Goal: Information Seeking & Learning: Learn about a topic

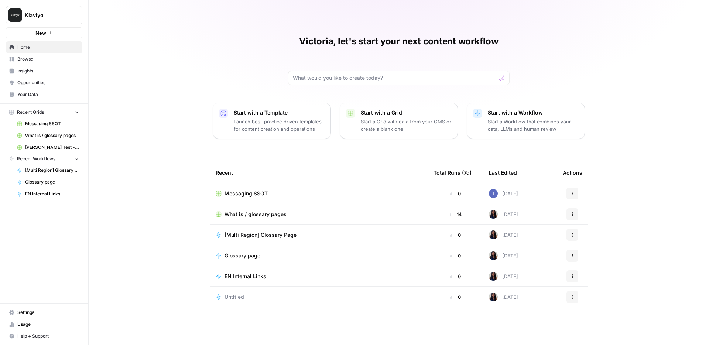
click at [68, 65] on link "Insights" at bounding box center [44, 71] width 76 height 12
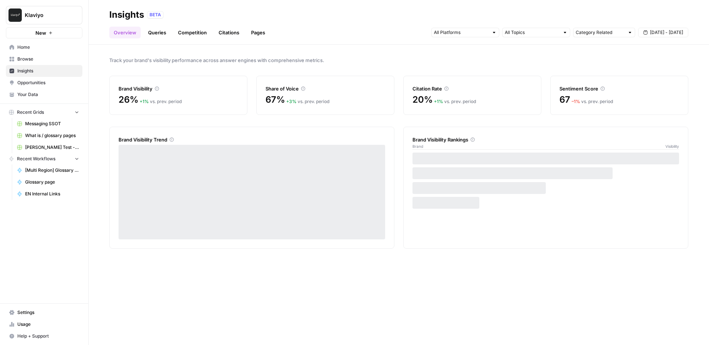
click at [254, 37] on link "Pages" at bounding box center [258, 33] width 23 height 12
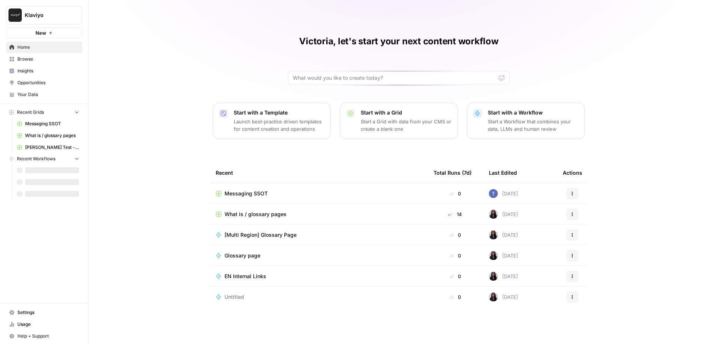
click at [55, 13] on span "Klaviyo" at bounding box center [47, 14] width 45 height 7
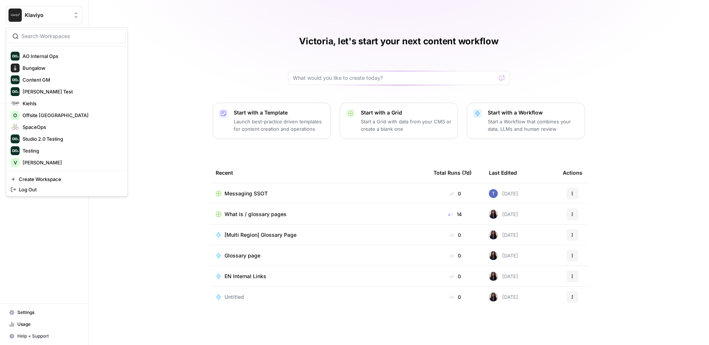
scroll to position [175, 0]
click at [54, 137] on span "Studio 2.0 Testing" at bounding box center [72, 139] width 98 height 7
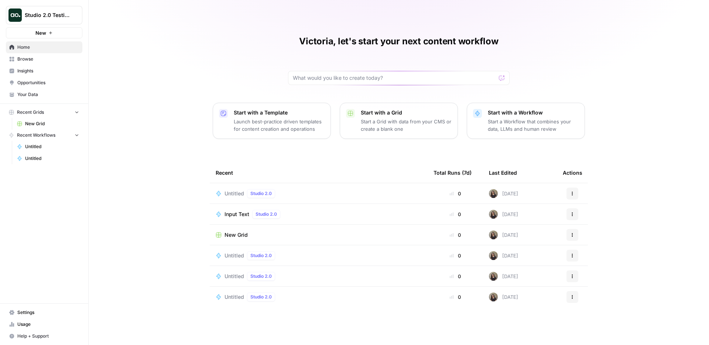
click at [371, 119] on p "Start a Grid with data from your CMS or create a blank one" at bounding box center [406, 125] width 91 height 15
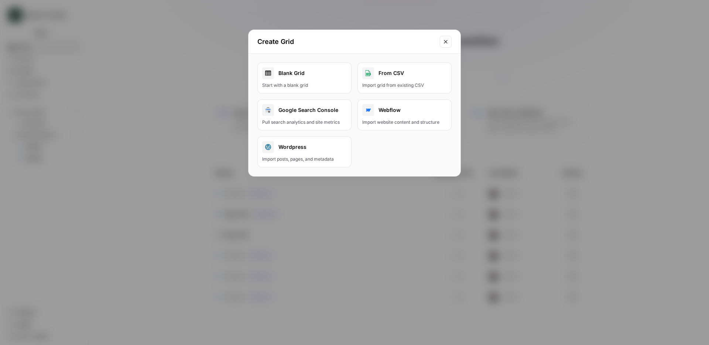
click at [328, 107] on div "Google Search Console" at bounding box center [304, 110] width 85 height 12
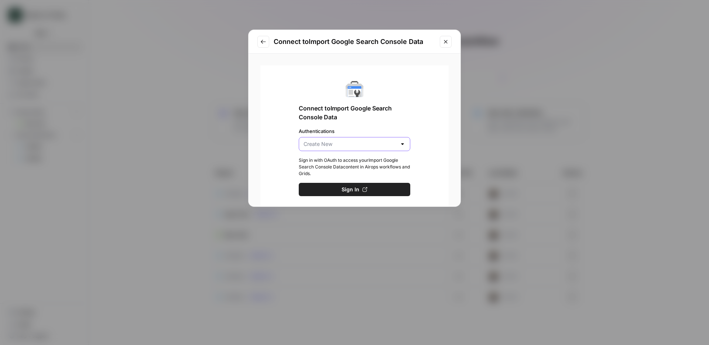
click at [329, 143] on input "Authentications" at bounding box center [350, 143] width 93 height 7
type input "Create New"
click at [286, 86] on div "Connect to Import Google Search Console Data Authentications Create New Sign in…" at bounding box center [354, 138] width 188 height 146
click at [265, 45] on button "Go to previous step" at bounding box center [263, 42] width 12 height 12
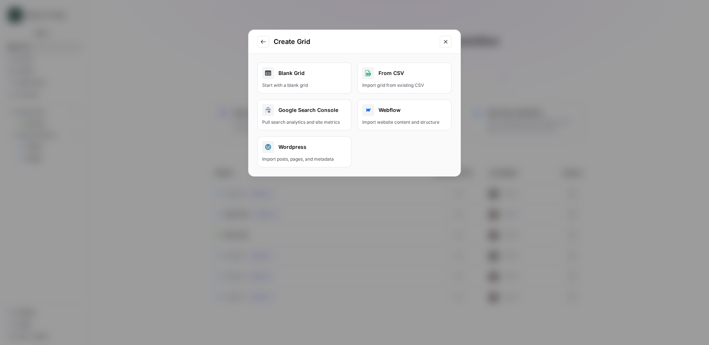
click at [444, 44] on icon "Close modal" at bounding box center [446, 42] width 6 height 6
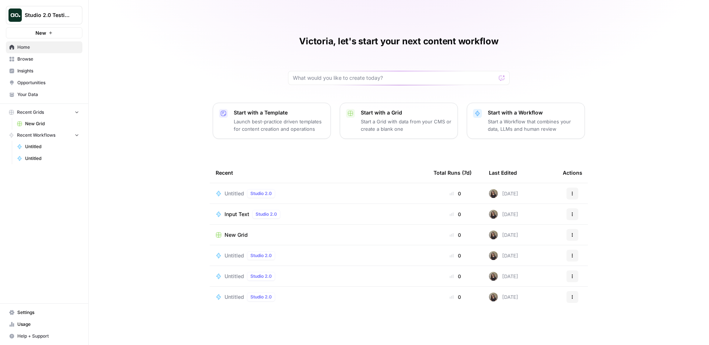
click at [54, 9] on button "Studio 2.0 Testing" at bounding box center [44, 15] width 76 height 18
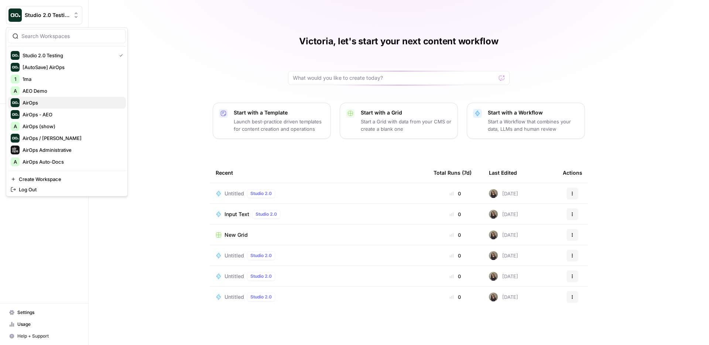
click at [47, 103] on span "AirOps" at bounding box center [72, 102] width 98 height 7
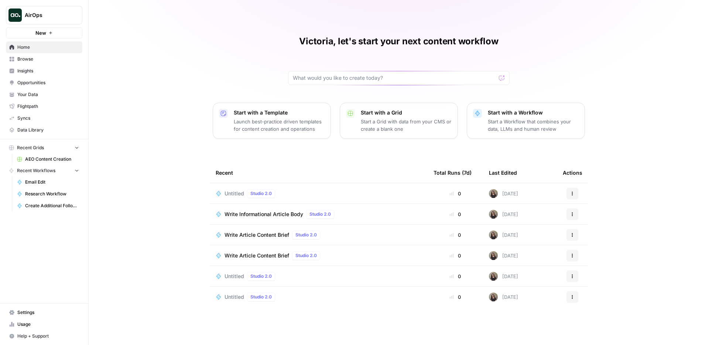
click at [380, 135] on button "Start with a Grid Start a Grid with data from your CMS or create a blank one" at bounding box center [399, 121] width 118 height 36
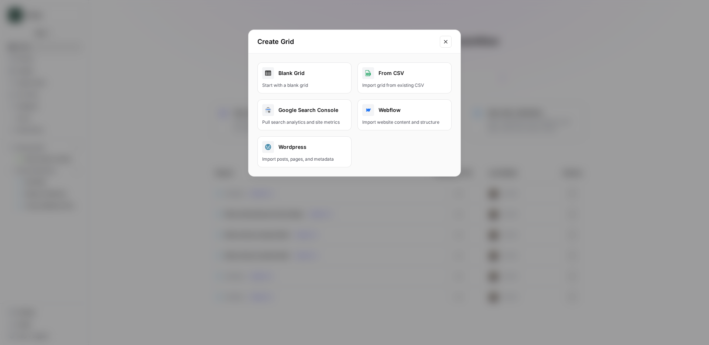
click at [300, 119] on div "Pull search analytics and site metrics" at bounding box center [304, 122] width 85 height 7
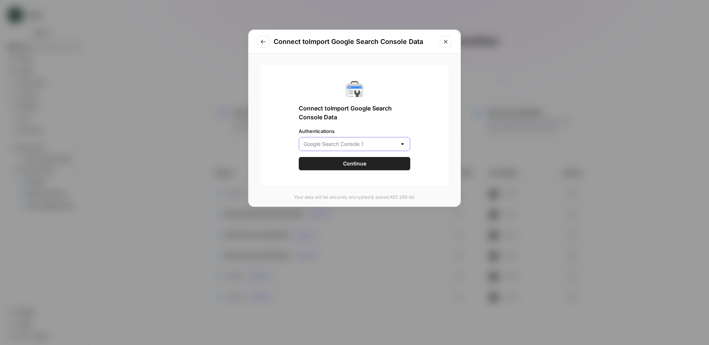
click at [342, 144] on input "Authentications" at bounding box center [350, 143] width 93 height 7
type input "Google Search Console 1"
click at [377, 117] on span "Connect to Import Google Search Console Data" at bounding box center [355, 113] width 112 height 18
click at [331, 169] on button "Continue" at bounding box center [355, 163] width 112 height 13
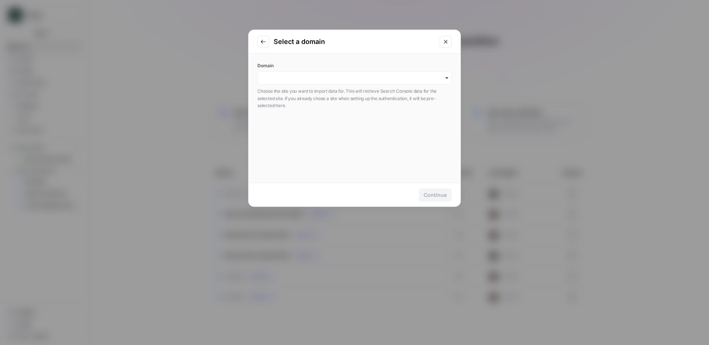
click at [294, 82] on div "button" at bounding box center [354, 77] width 194 height 13
click at [291, 99] on div "airops.com" at bounding box center [355, 98] width 194 height 14
click at [439, 192] on div "Continue" at bounding box center [435, 194] width 23 height 7
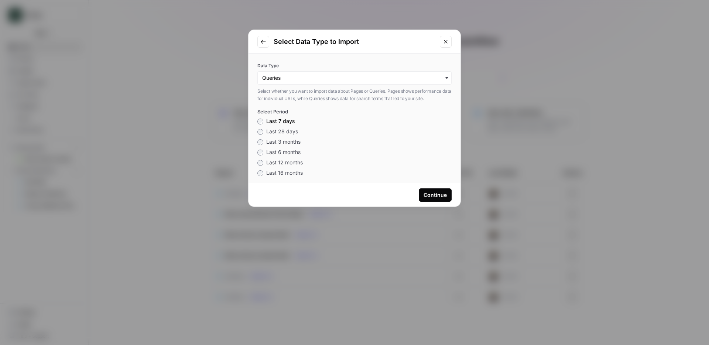
click at [438, 190] on button "Continue" at bounding box center [435, 194] width 33 height 13
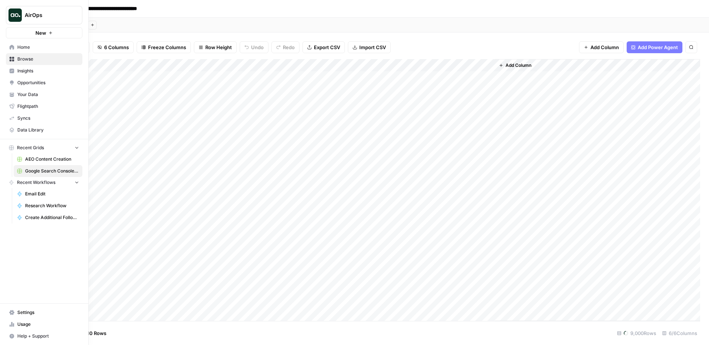
click at [15, 47] on link "Home" at bounding box center [44, 47] width 76 height 12
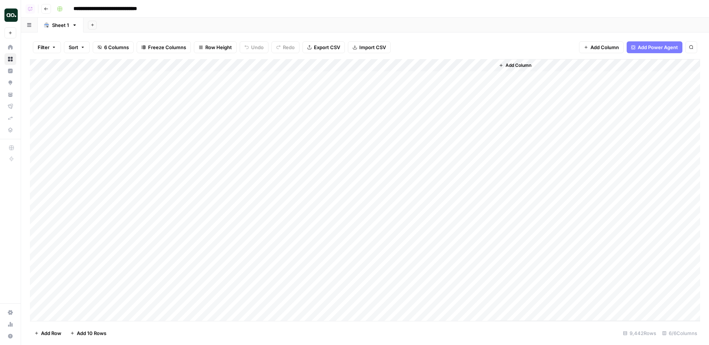
click at [68, 28] on link "Sheet 1" at bounding box center [61, 25] width 46 height 15
click at [72, 24] on icon "button" at bounding box center [74, 25] width 5 height 5
click at [182, 25] on div "Add Sheet" at bounding box center [396, 25] width 626 height 15
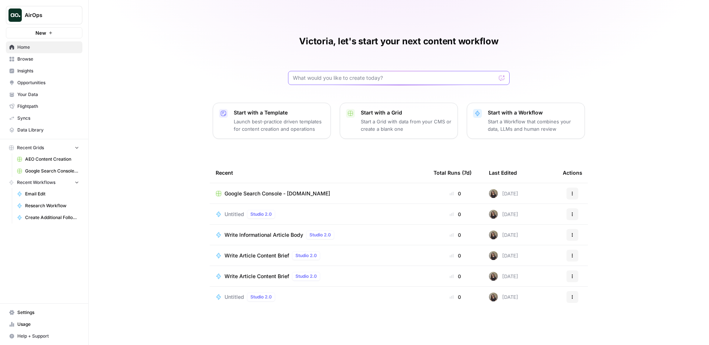
click at [326, 79] on input "text" at bounding box center [394, 77] width 203 height 7
click at [41, 58] on span "Browse" at bounding box center [48, 59] width 62 height 7
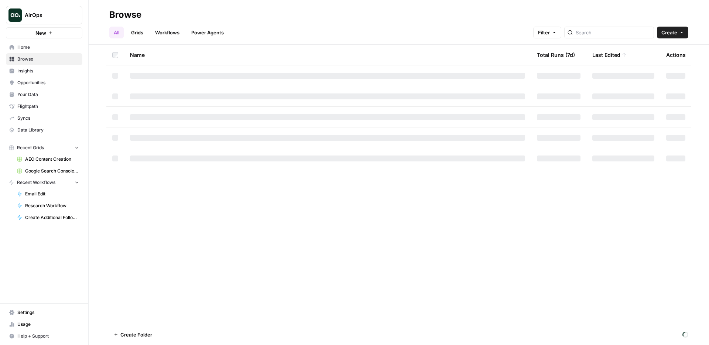
click at [137, 30] on link "Grids" at bounding box center [137, 33] width 21 height 12
click at [608, 31] on input "search" at bounding box center [613, 32] width 75 height 7
type input "search console"
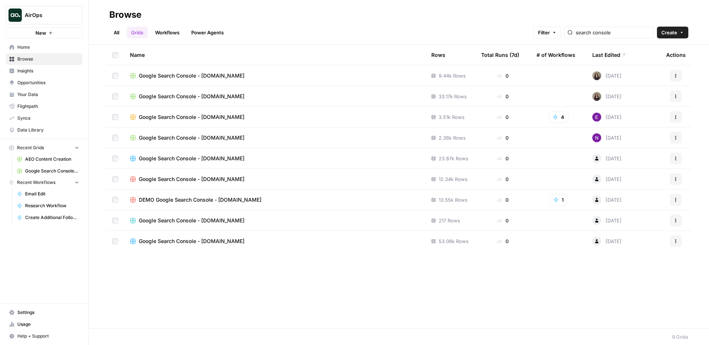
click at [309, 279] on div "Name Rows Total Runs (7d) # of Workflows Last Edited Actions Google Search Cons…" at bounding box center [399, 187] width 621 height 284
click at [191, 111] on td "Google Search Console - airops.com" at bounding box center [274, 117] width 301 height 20
click at [190, 117] on span "Google Search Console - airops.com" at bounding box center [192, 116] width 106 height 7
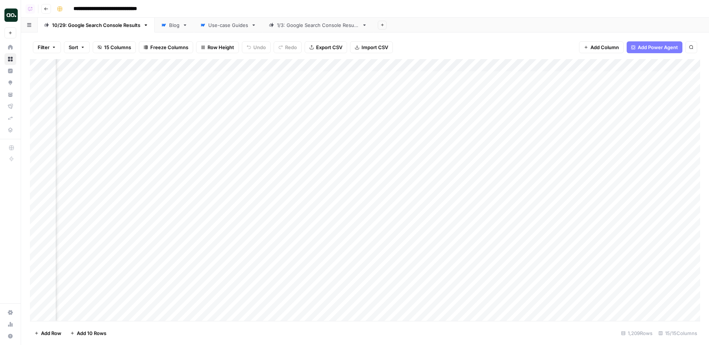
scroll to position [0, 434]
click at [174, 28] on div "Blog" at bounding box center [174, 24] width 10 height 7
click at [221, 26] on div "Use-case Guides" at bounding box center [228, 24] width 40 height 7
click at [107, 26] on div "10/29: Google Search Console Results" at bounding box center [96, 24] width 88 height 7
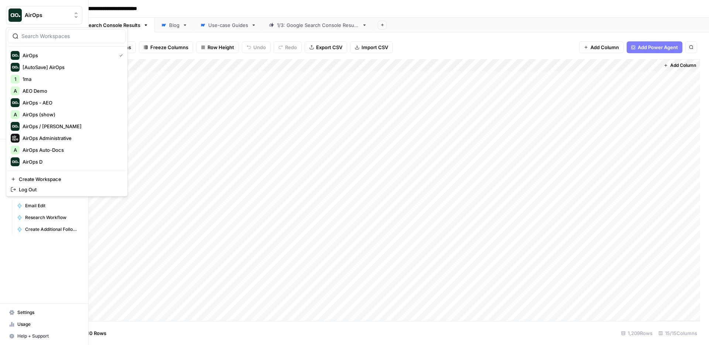
click at [13, 13] on img "Workspace: AirOps" at bounding box center [14, 14] width 13 height 13
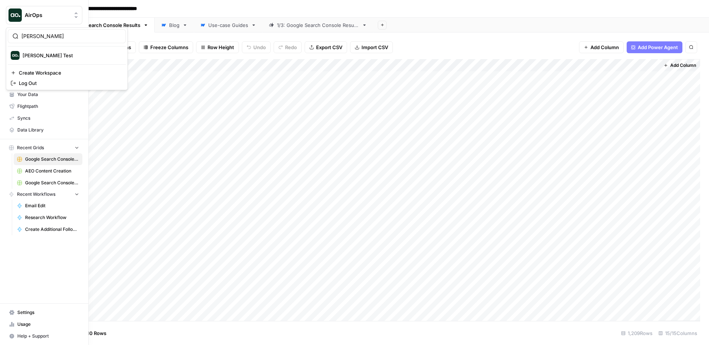
type input "dill"
click at [36, 57] on span "[PERSON_NAME] Test" at bounding box center [72, 55] width 98 height 7
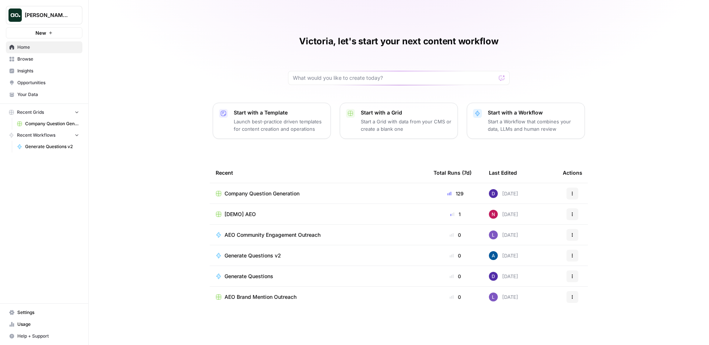
click at [37, 71] on span "Insights" at bounding box center [48, 71] width 62 height 7
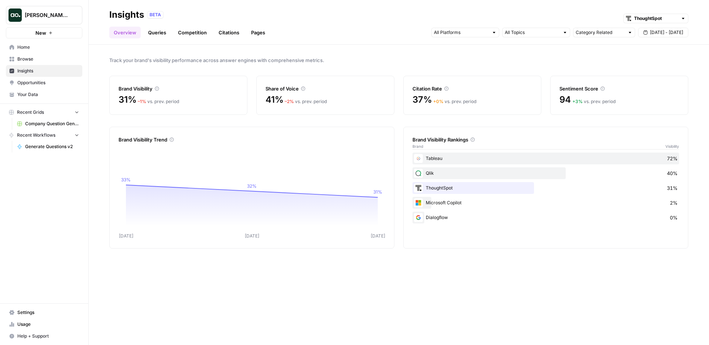
click at [37, 58] on span "Browse" at bounding box center [48, 59] width 62 height 7
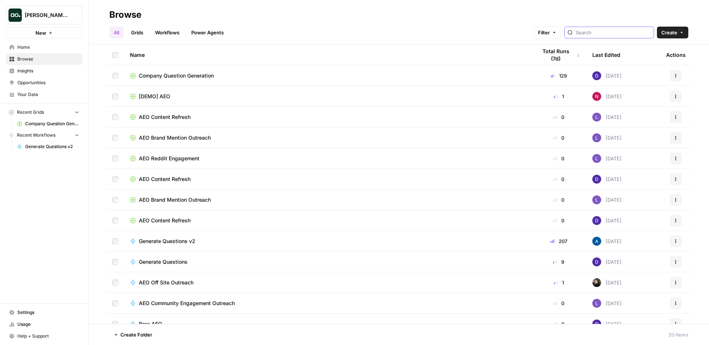
click at [603, 31] on input "search" at bounding box center [613, 32] width 75 height 7
type input "google se"
type input "consol"
click at [134, 33] on link "Grids" at bounding box center [137, 33] width 21 height 12
